Goal: Task Accomplishment & Management: Manage account settings

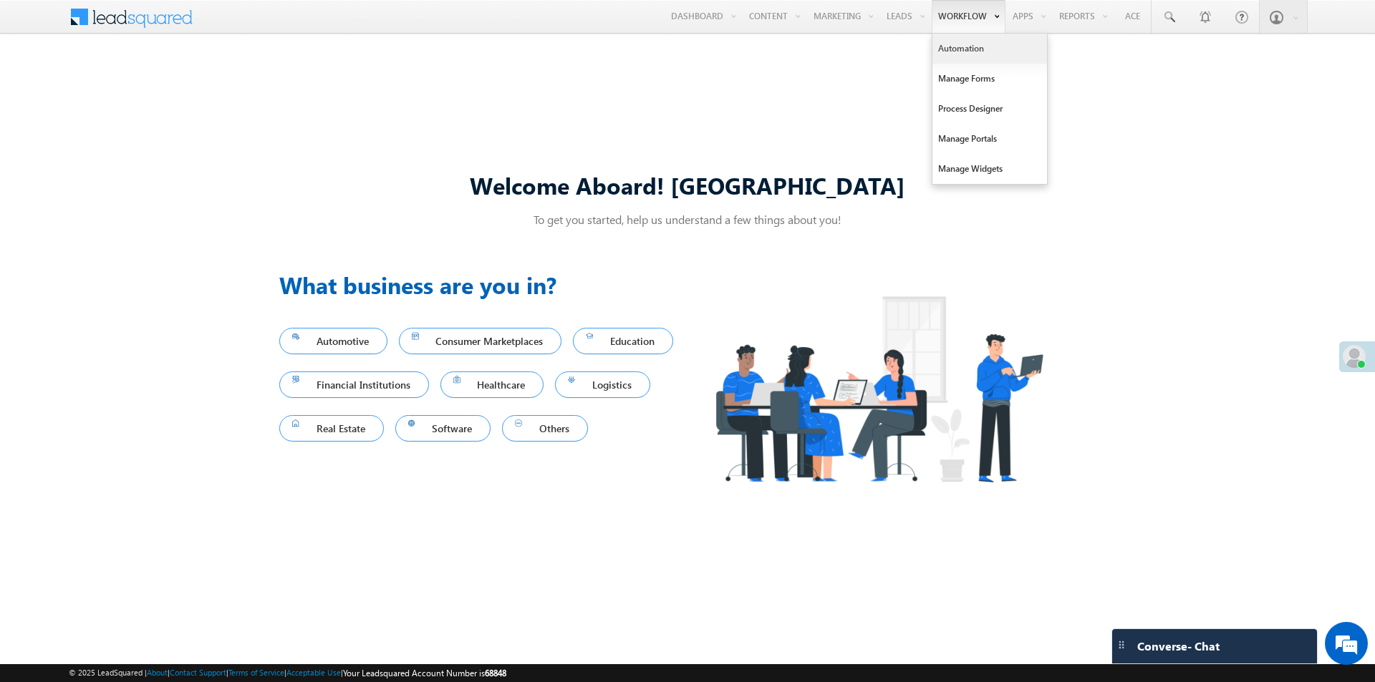
click at [952, 53] on link "Automation" at bounding box center [989, 49] width 115 height 30
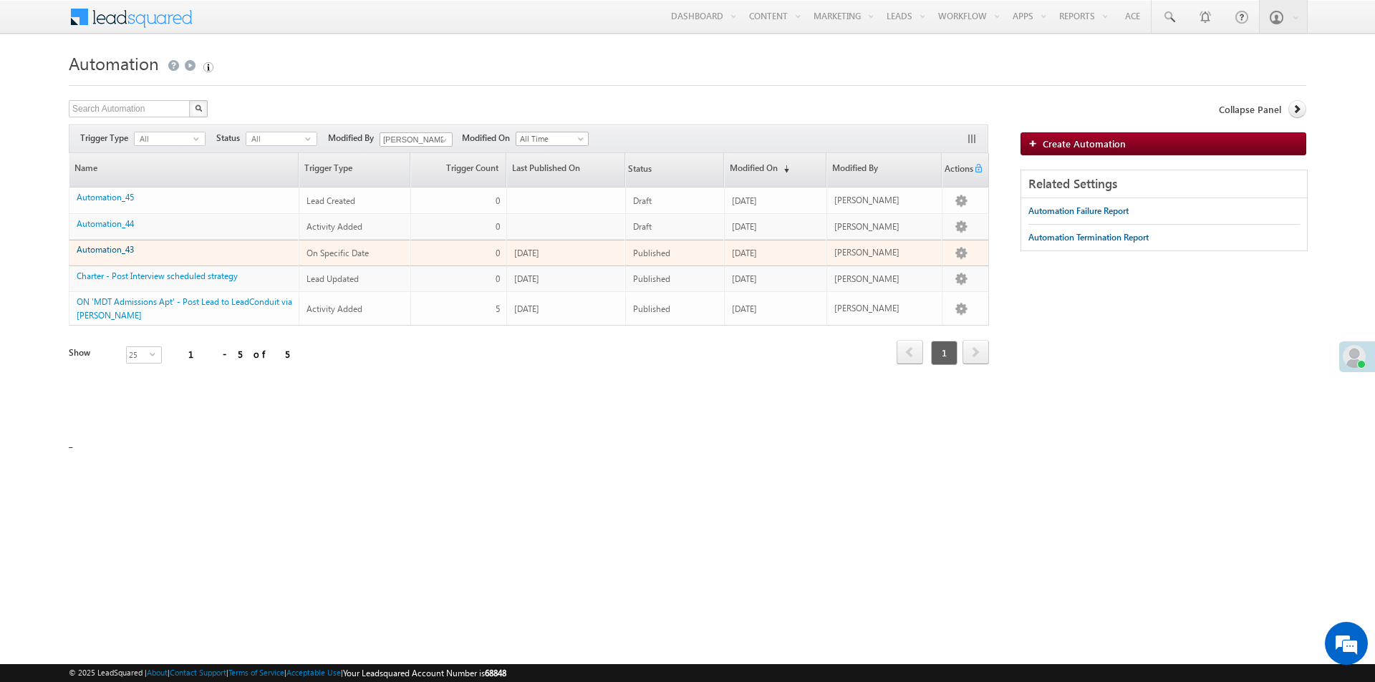
click at [99, 251] on link "Automation_43" at bounding box center [105, 249] width 57 height 11
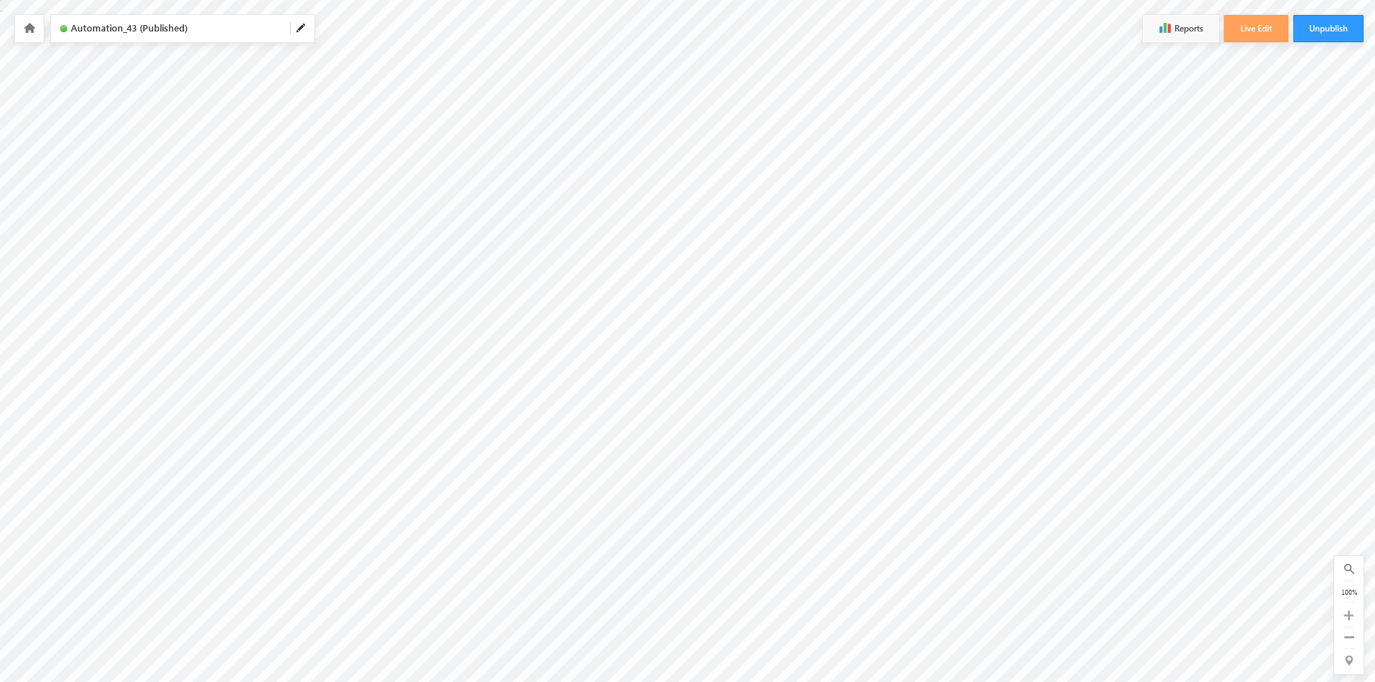
click at [1351, 617] on icon at bounding box center [1348, 616] width 10 height 10
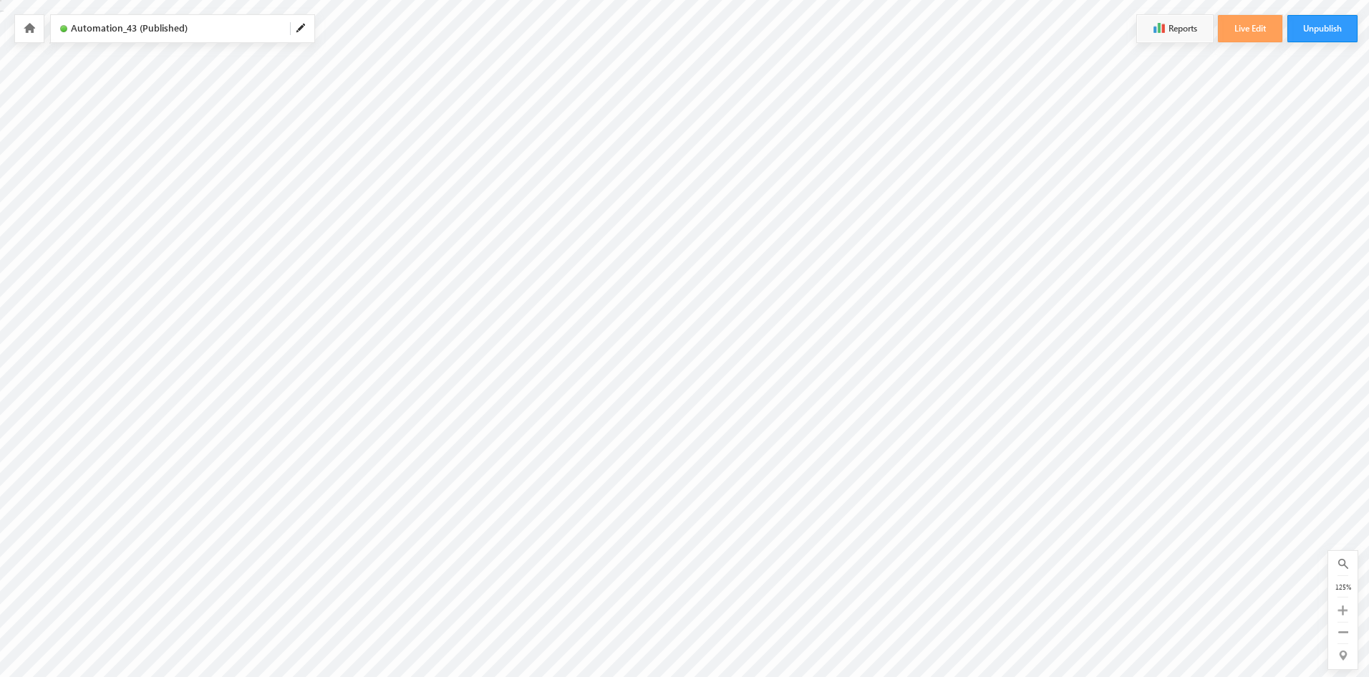
click at [1345, 611] on icon at bounding box center [1343, 610] width 10 height 10
click at [1348, 634] on icon at bounding box center [1343, 632] width 10 height 10
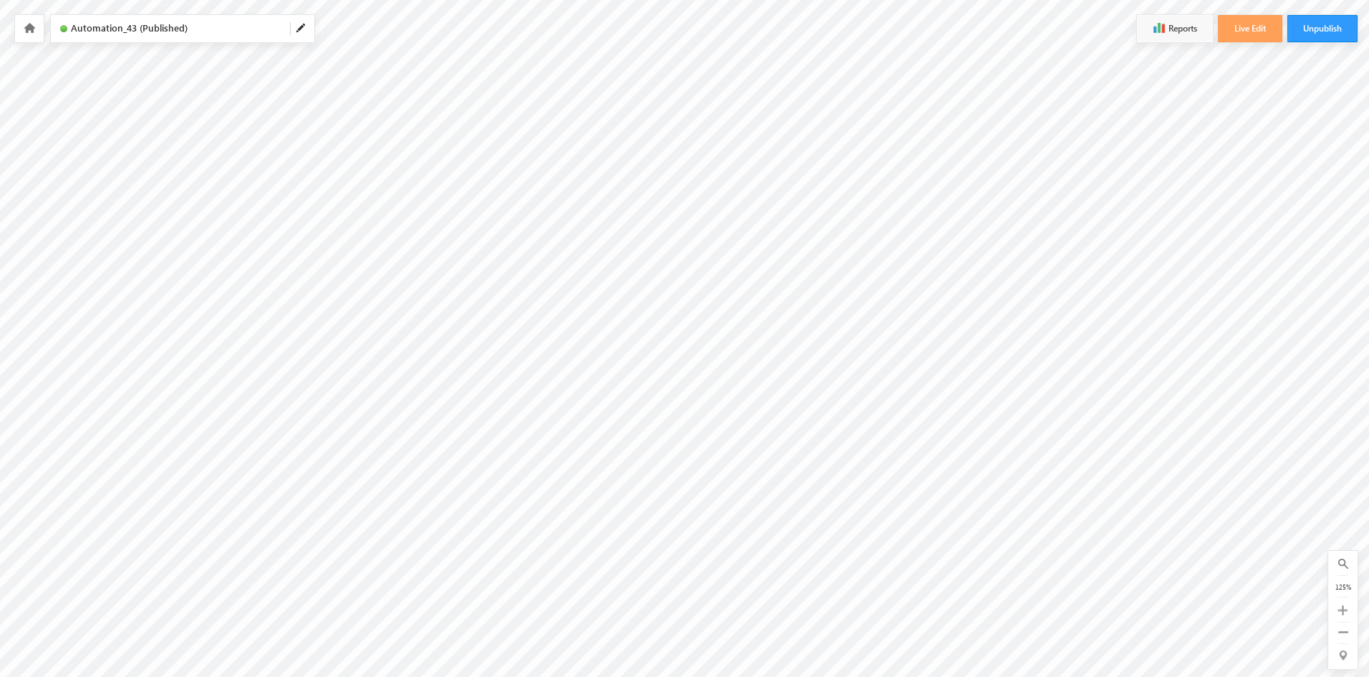
click at [1348, 634] on icon at bounding box center [1343, 632] width 10 height 10
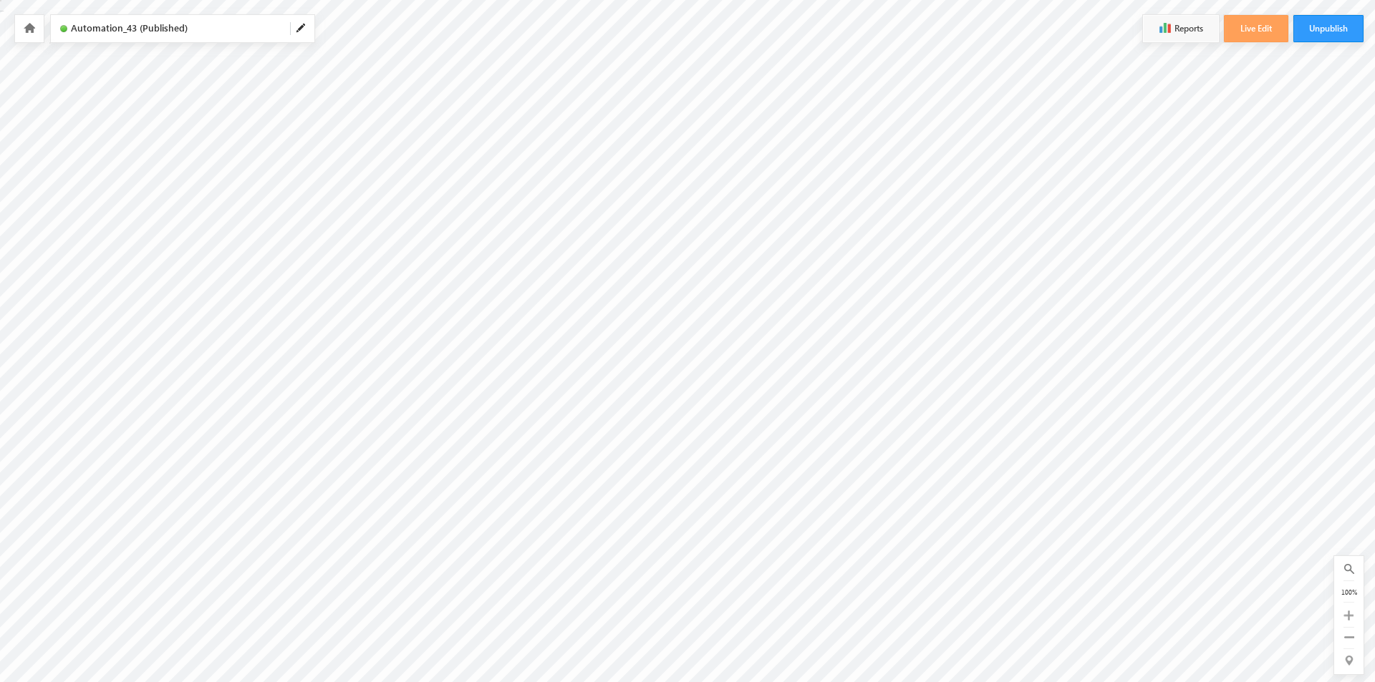
click at [1346, 616] on icon at bounding box center [1348, 616] width 10 height 10
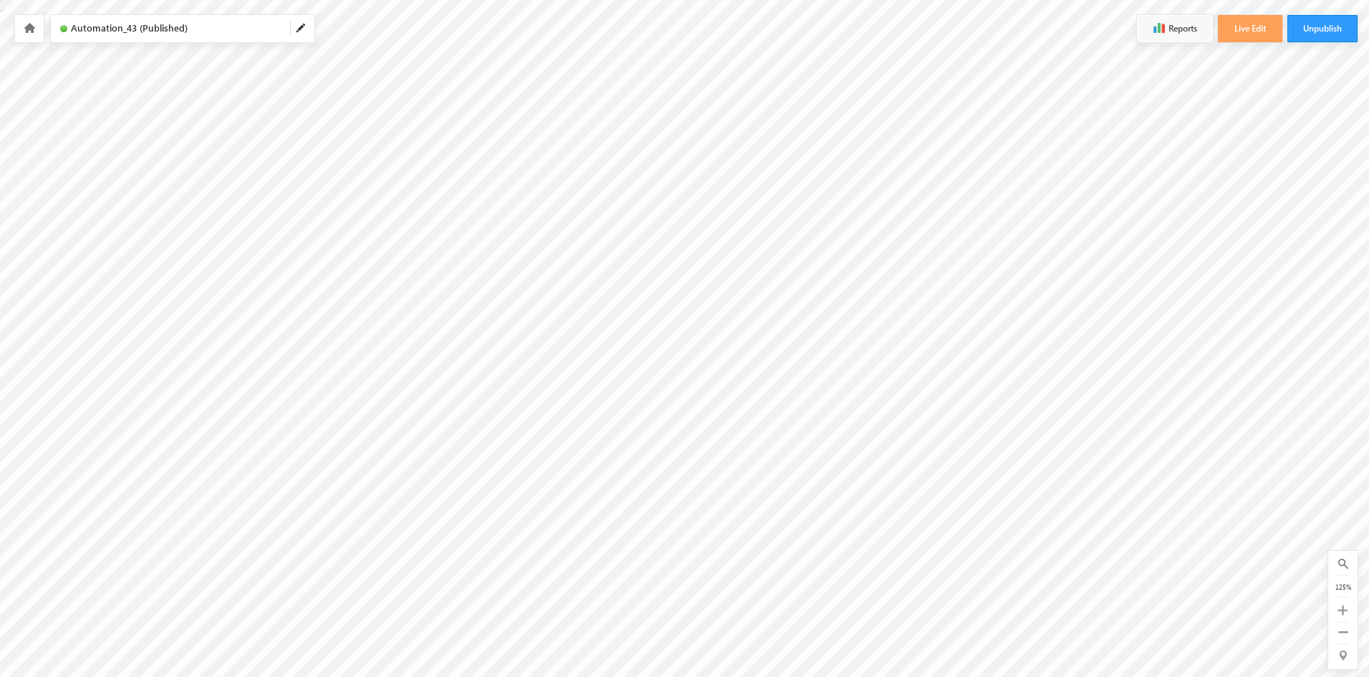
click at [1345, 612] on icon at bounding box center [1343, 610] width 10 height 10
